Goal: Task Accomplishment & Management: Complete application form

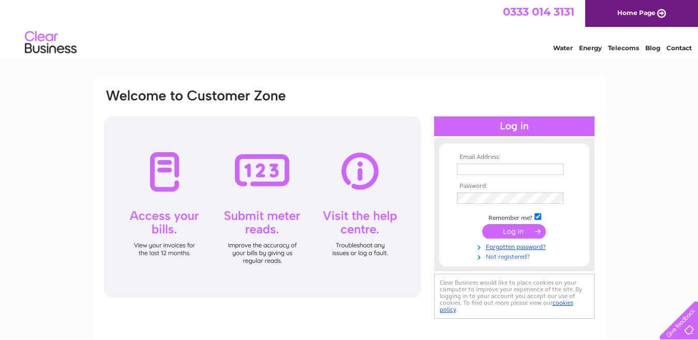
click at [492, 260] on link "Not registered?" at bounding box center [515, 256] width 117 height 10
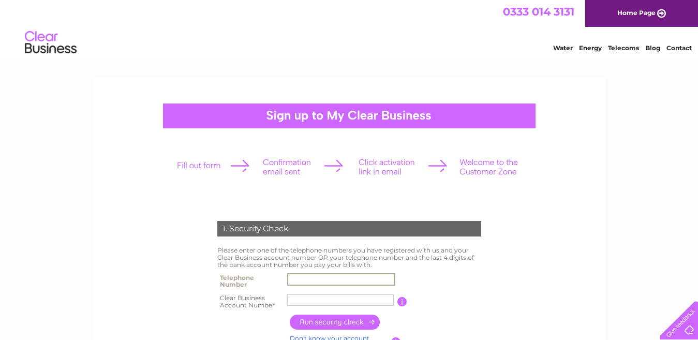
click at [322, 275] on input "text" at bounding box center [341, 279] width 108 height 12
type input "01452812844"
click at [319, 292] on td at bounding box center [340, 301] width 113 height 21
click at [318, 297] on input "text" at bounding box center [341, 300] width 108 height 12
type input "CB1015824"
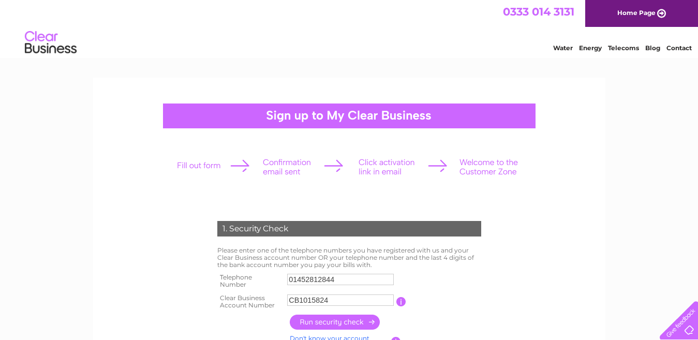
click at [338, 320] on input "button" at bounding box center [335, 321] width 91 height 15
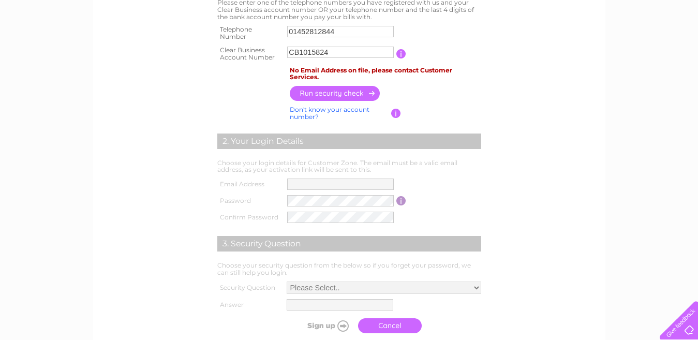
scroll to position [248, 0]
click at [334, 54] on input "CB1015824" at bounding box center [341, 52] width 108 height 12
click at [390, 52] on input "CB1015824" at bounding box center [341, 52] width 108 height 12
click at [398, 52] on input "button" at bounding box center [401, 53] width 10 height 9
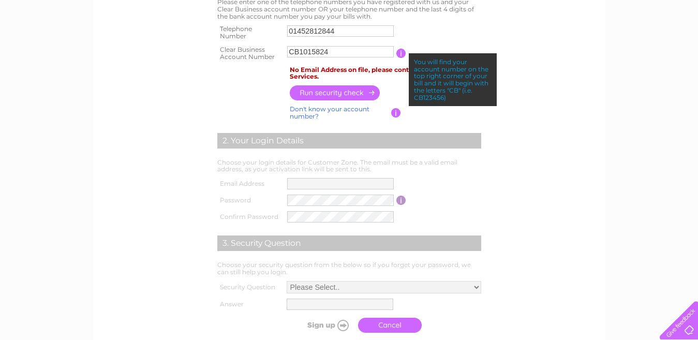
click at [309, 96] on input "button" at bounding box center [335, 92] width 91 height 15
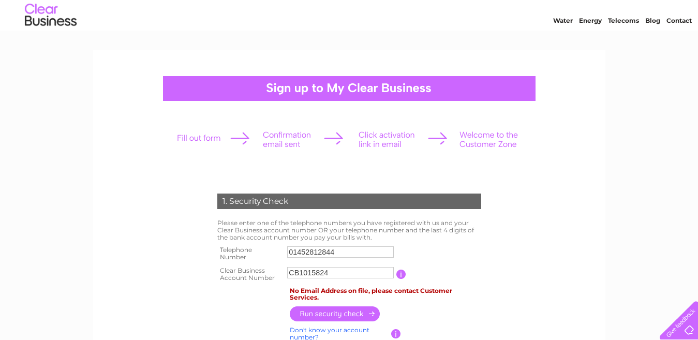
scroll to position [14, 0]
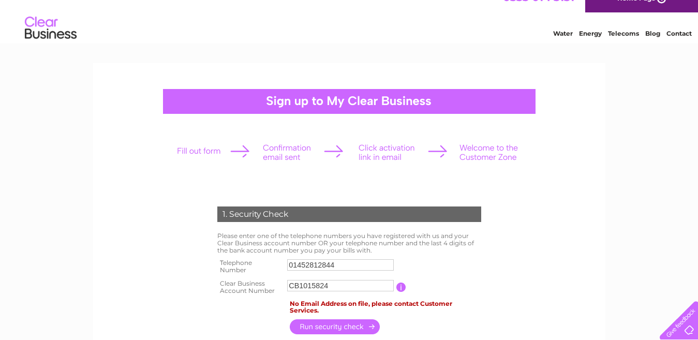
click at [628, 37] on div "Water Energy Telecoms Blog Contact" at bounding box center [349, 29] width 698 height 34
click at [624, 33] on link "Telecoms" at bounding box center [623, 33] width 31 height 8
